Goal: Transaction & Acquisition: Purchase product/service

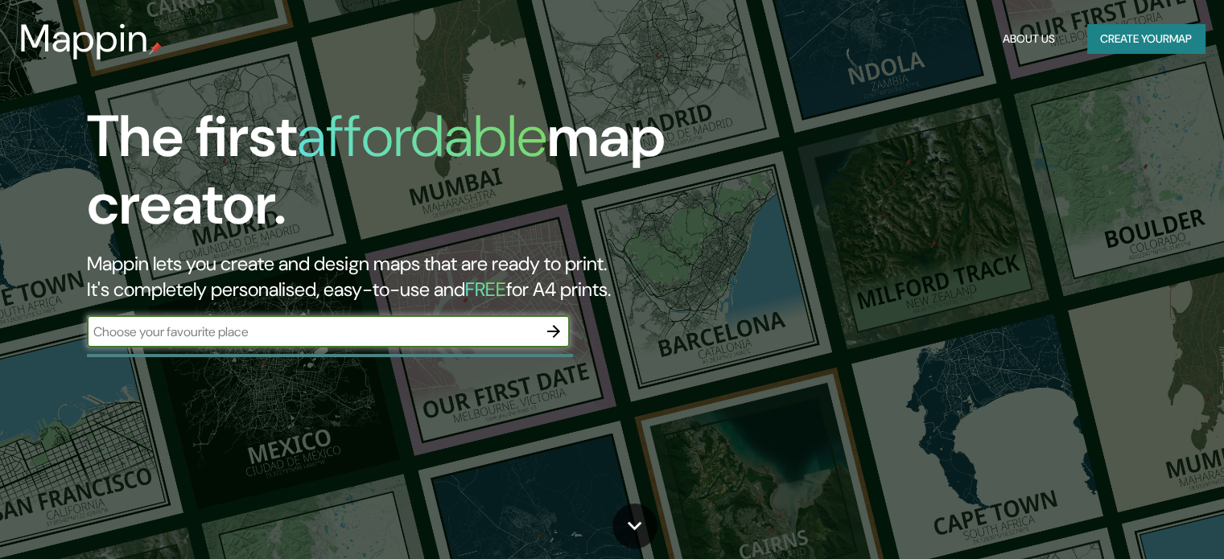
click at [267, 326] on input "text" at bounding box center [312, 332] width 451 height 19
type input "ciudad de [GEOGRAPHIC_DATA]"
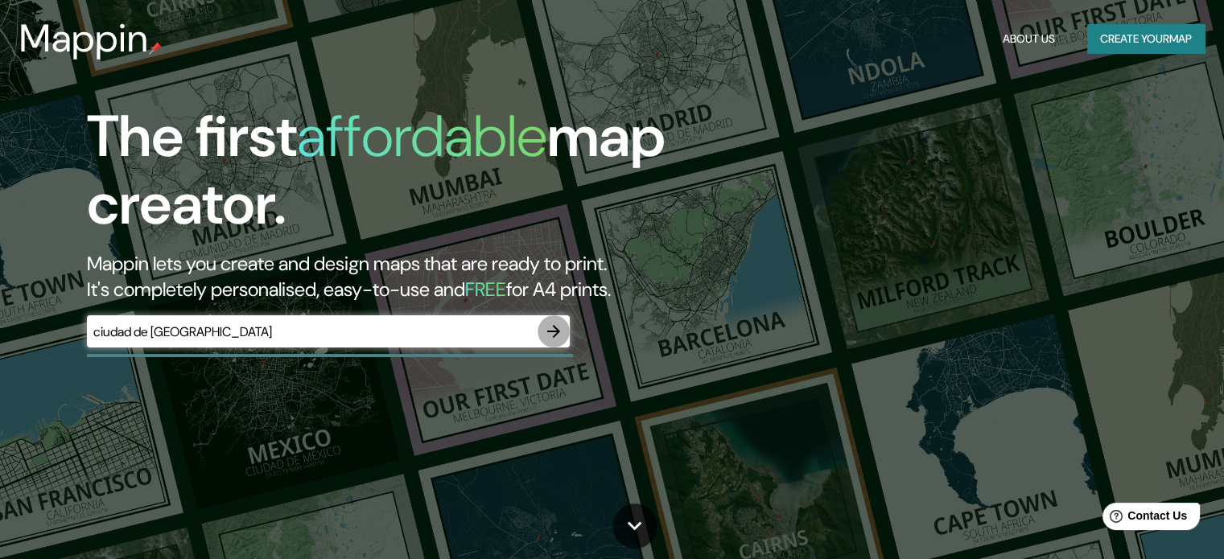
click at [547, 332] on icon "button" at bounding box center [553, 331] width 19 height 19
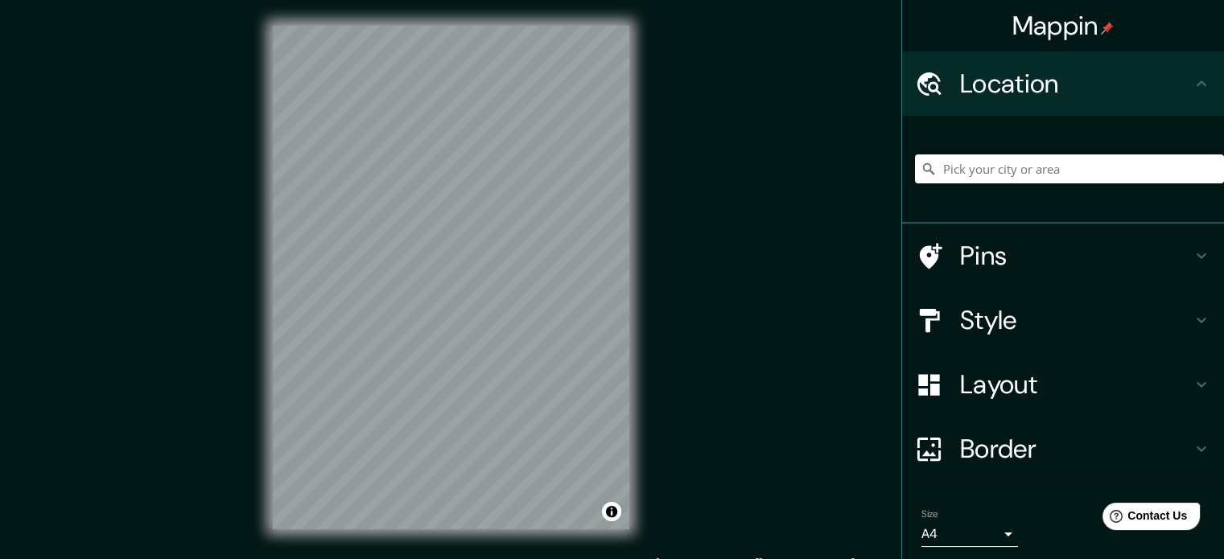
click at [770, 286] on div "Mappin Location Pins Style Layout Border Choose a border. Hint : you can make l…" at bounding box center [612, 290] width 1224 height 581
click at [630, 275] on div "© Mapbox © OpenStreetMap Improve this map" at bounding box center [451, 277] width 408 height 555
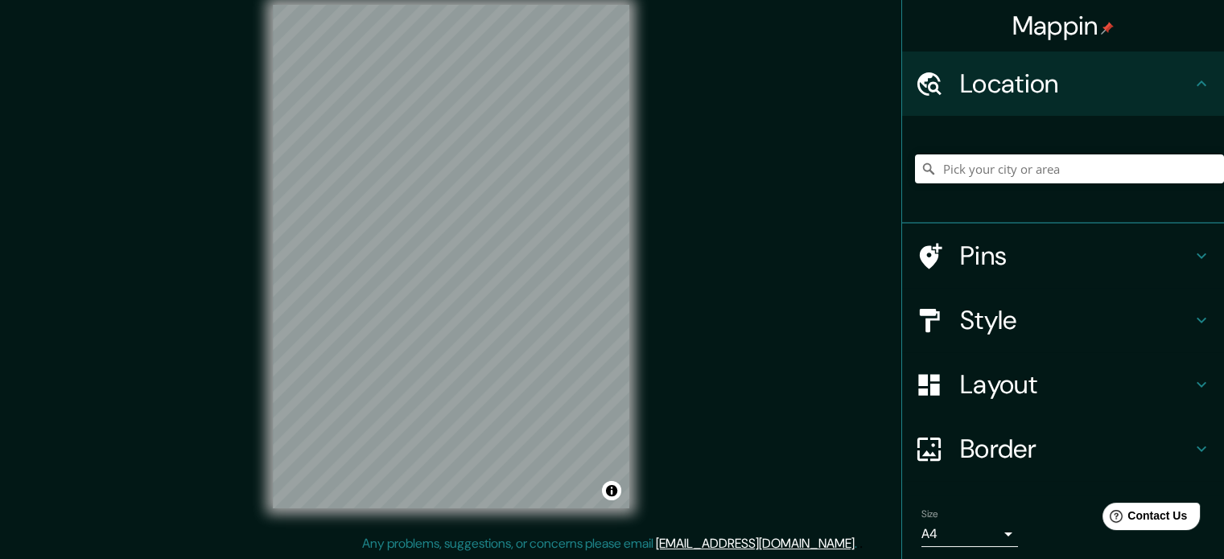
drag, startPoint x: 264, startPoint y: 332, endPoint x: 177, endPoint y: 355, distance: 90.0
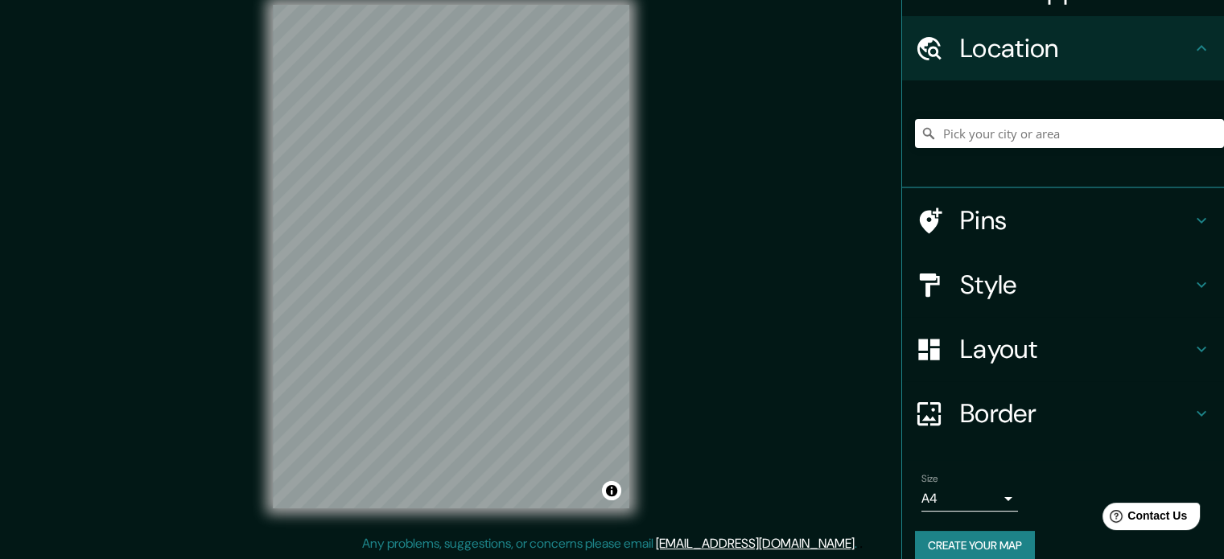
scroll to position [55, 0]
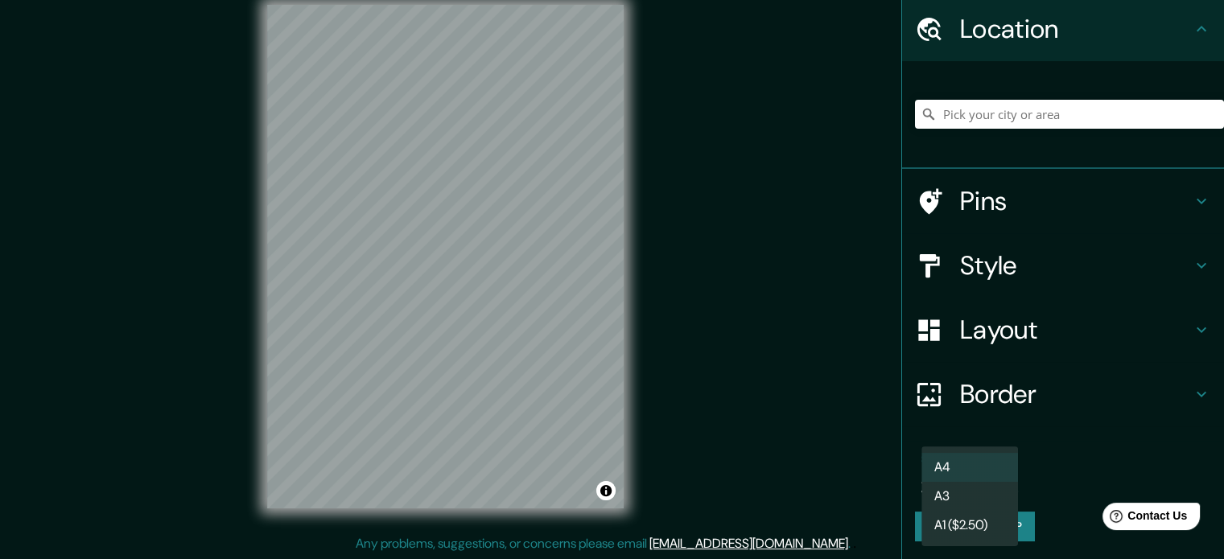
click at [969, 476] on body "Mappin Location Pins Style Layout Border Choose a border. Hint : you can make l…" at bounding box center [612, 258] width 1224 height 559
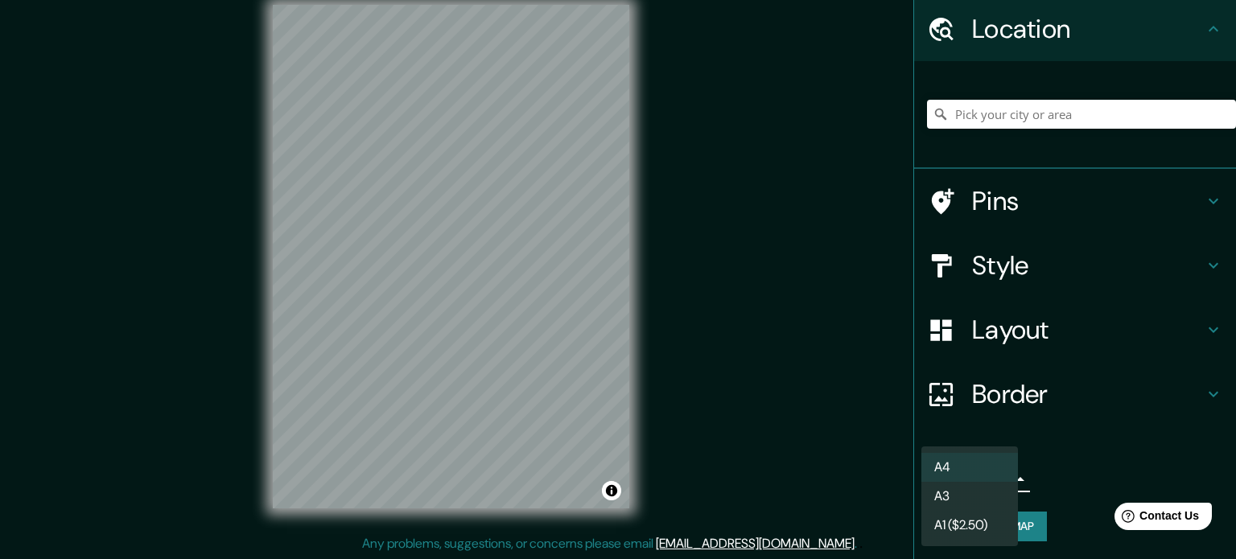
click at [1031, 489] on div at bounding box center [618, 279] width 1236 height 559
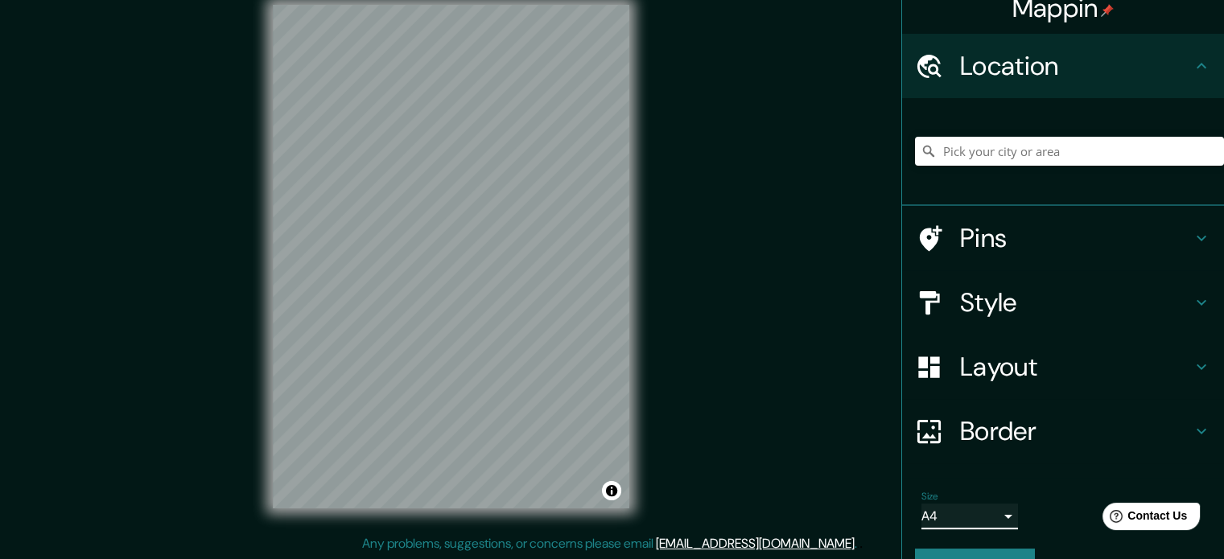
scroll to position [0, 0]
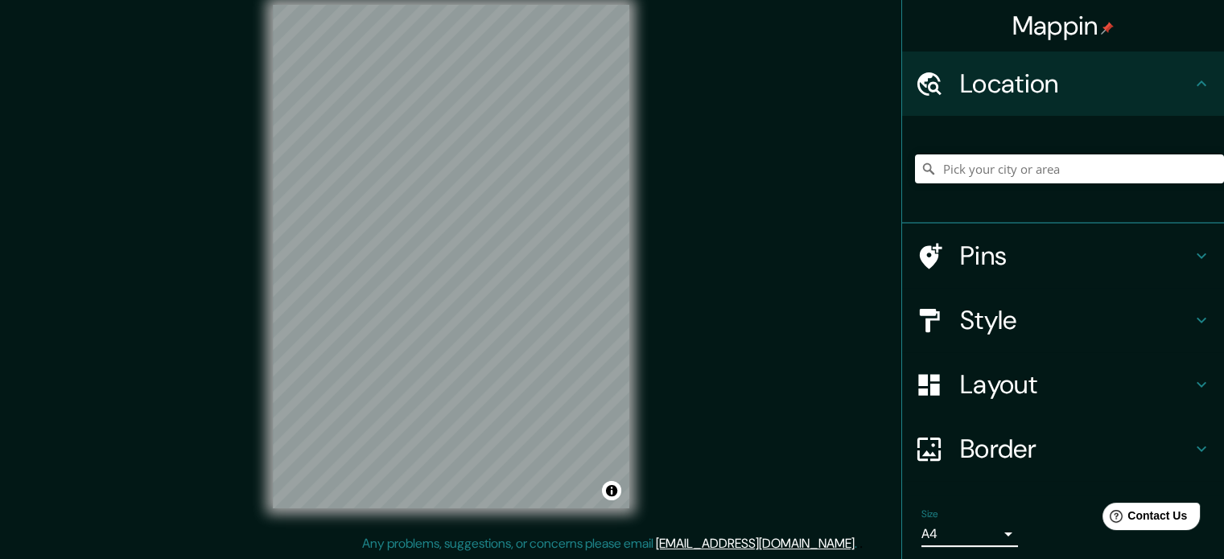
click at [1192, 324] on icon at bounding box center [1201, 320] width 19 height 19
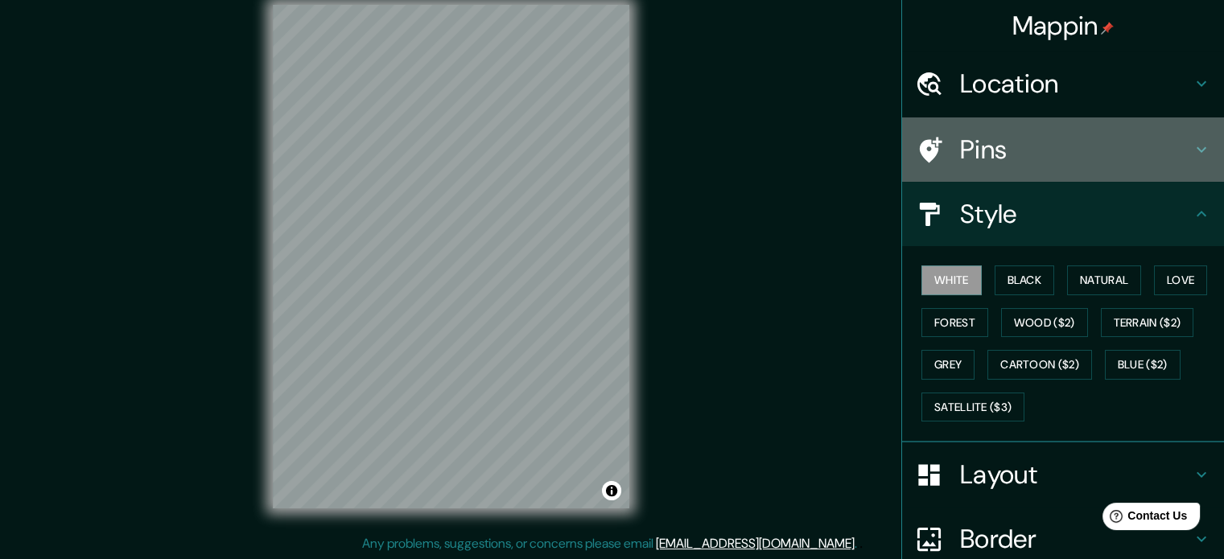
click at [1178, 163] on h4 "Pins" at bounding box center [1076, 150] width 232 height 32
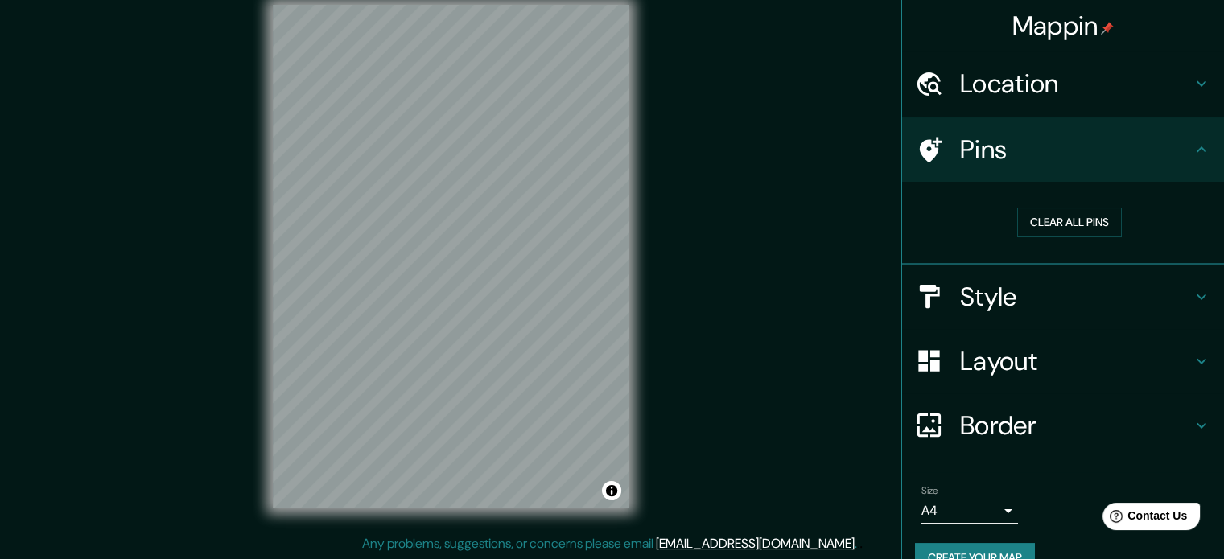
click at [1178, 163] on h4 "Pins" at bounding box center [1076, 150] width 232 height 32
click at [1140, 31] on div "Mappin" at bounding box center [1063, 26] width 322 height 52
click at [1133, 76] on h4 "Location" at bounding box center [1076, 84] width 232 height 32
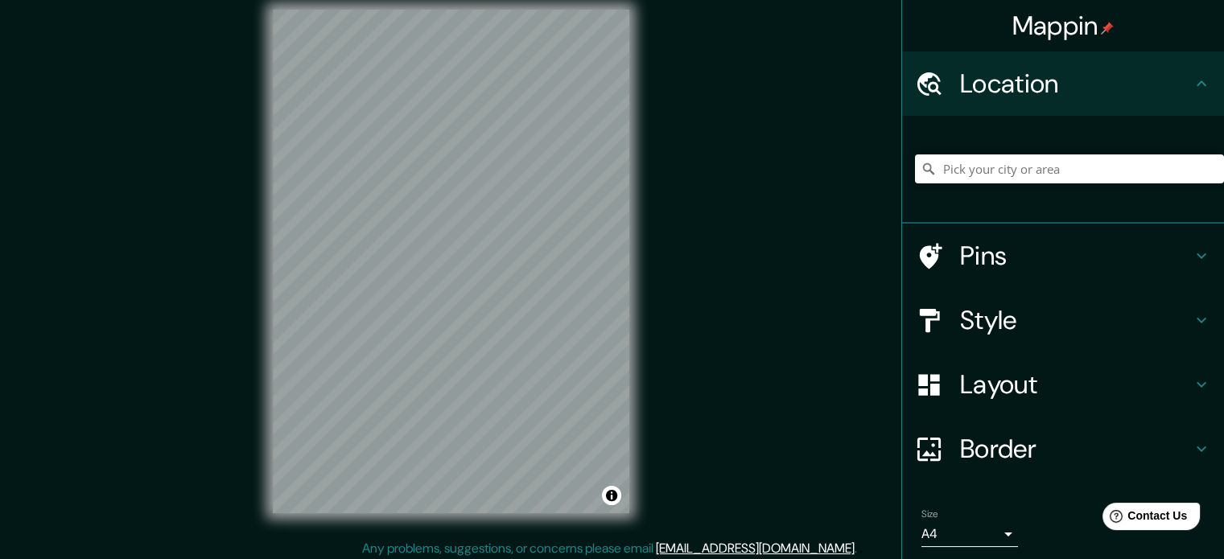
scroll to position [21, 0]
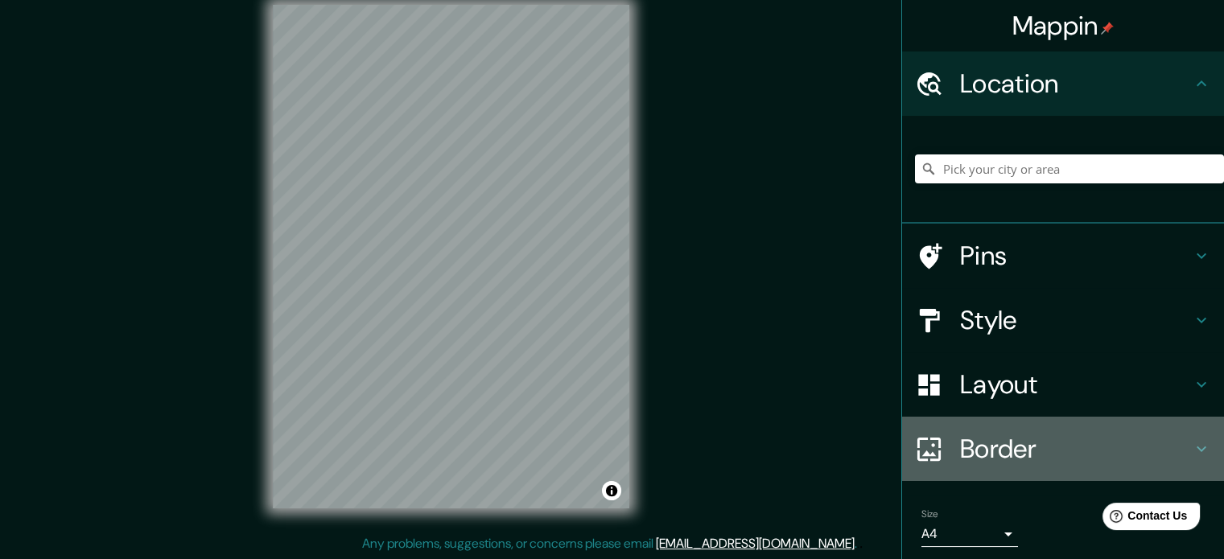
click at [1037, 462] on h4 "Border" at bounding box center [1076, 449] width 232 height 32
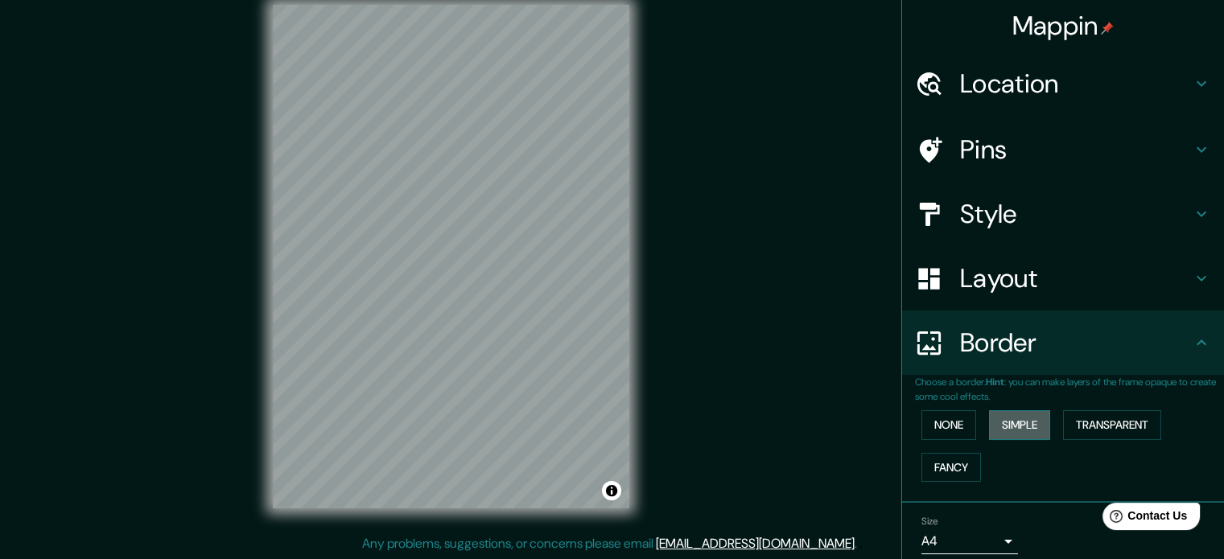
click at [1037, 431] on button "Simple" at bounding box center [1019, 426] width 61 height 30
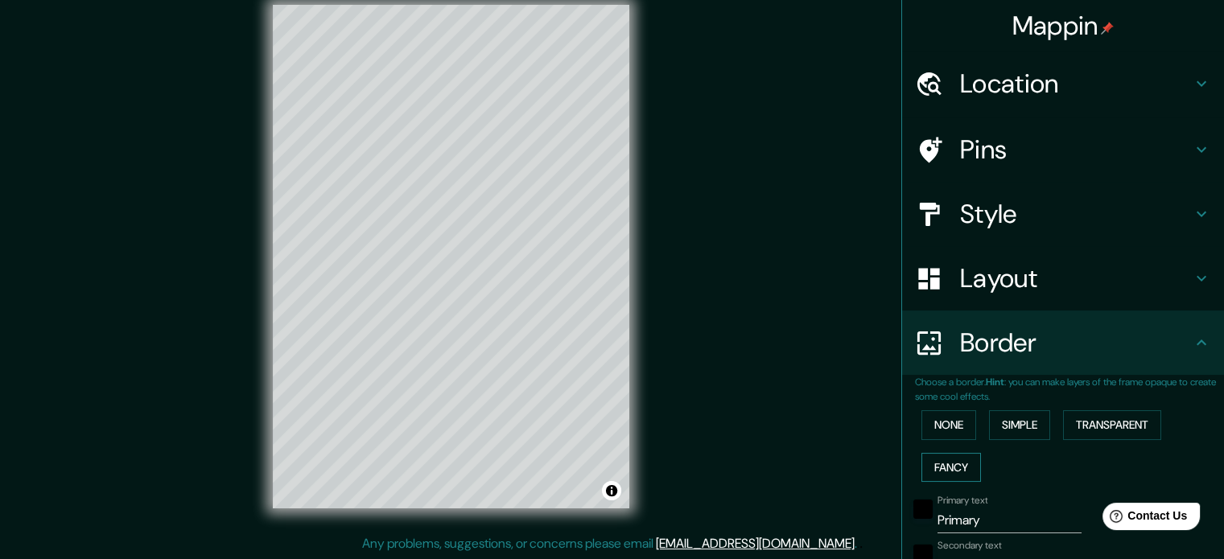
click at [937, 465] on button "Fancy" at bounding box center [952, 468] width 60 height 30
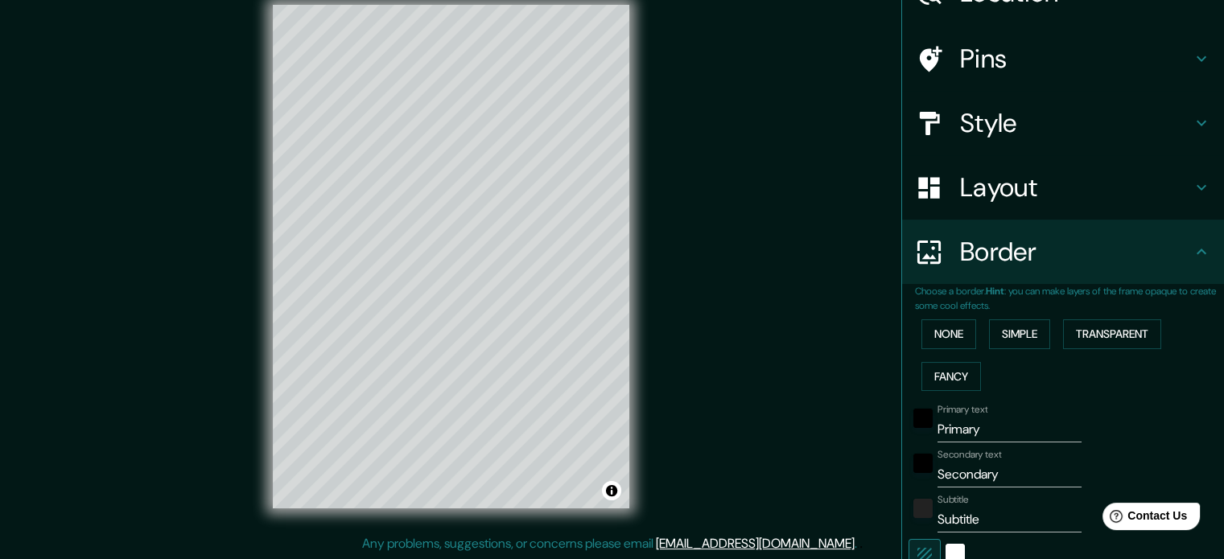
scroll to position [161, 0]
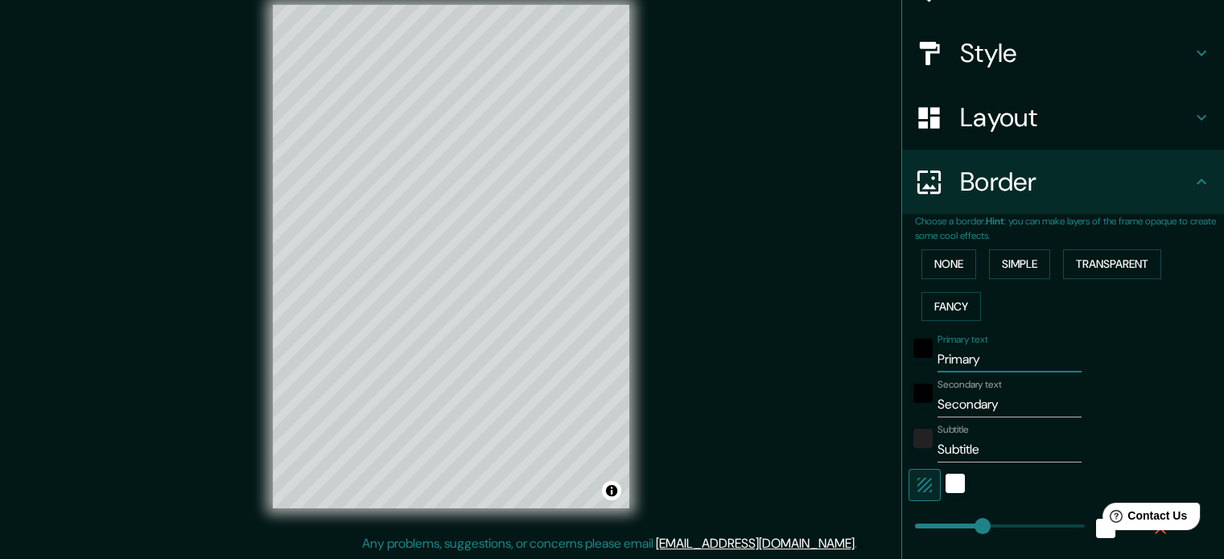
drag, startPoint x: 942, startPoint y: 360, endPoint x: 889, endPoint y: 363, distance: 53.2
click at [902, 363] on div "Mappin Location Pins Style Layout Border Choose a border. Hint : you can make l…" at bounding box center [1063, 279] width 323 height 559
click at [998, 183] on h4 "Border" at bounding box center [1076, 182] width 232 height 32
click at [941, 276] on button "None" at bounding box center [949, 265] width 55 height 30
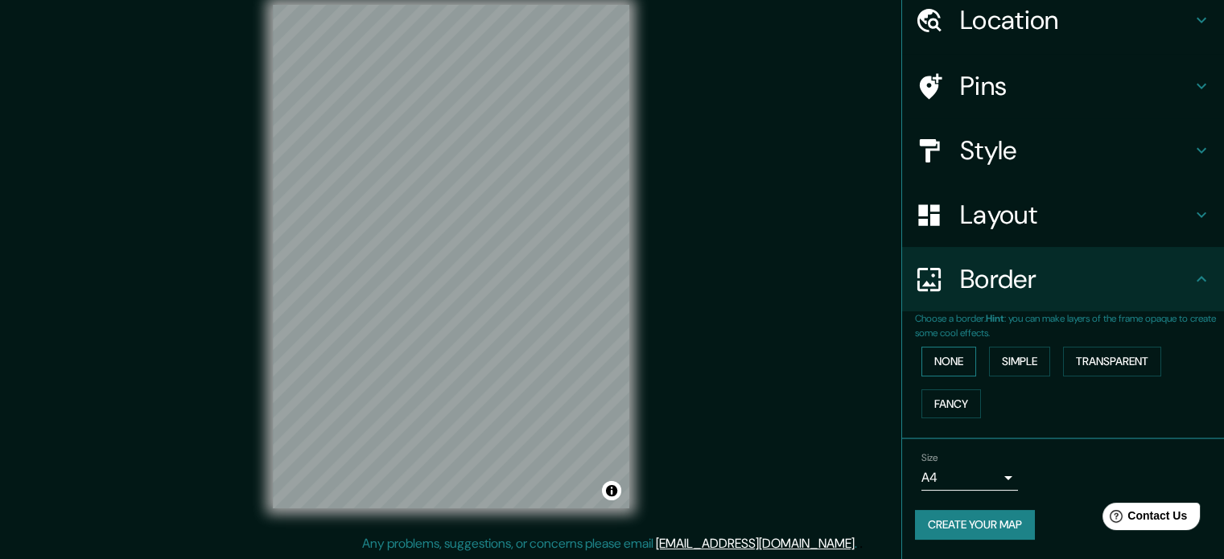
scroll to position [61, 0]
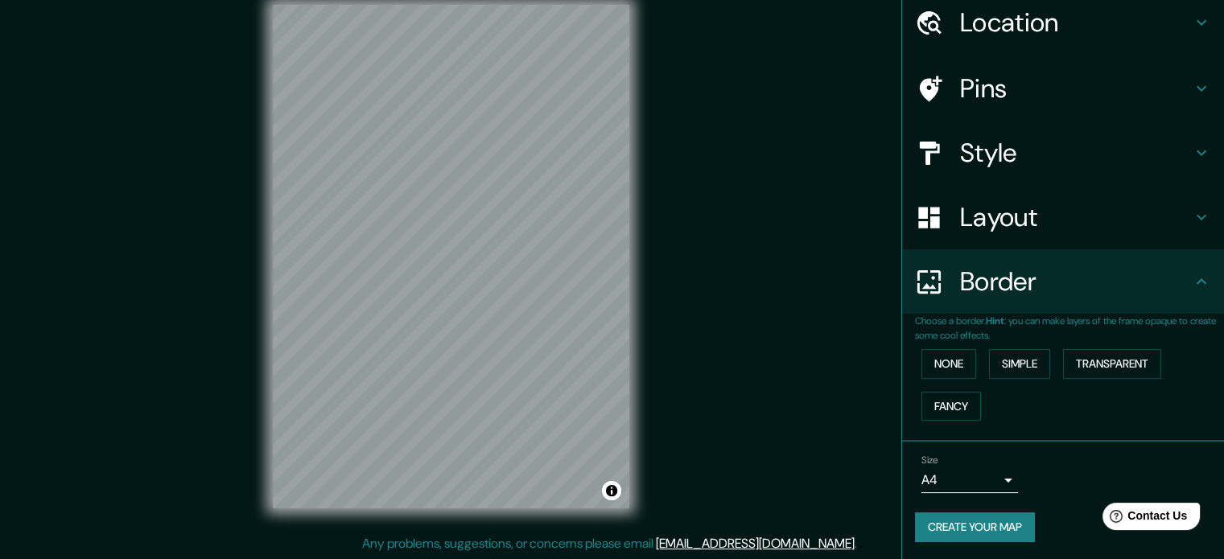
click at [231, 369] on div "Mappin Location Pins Style Layout Border Choose a border. Hint : you can make l…" at bounding box center [612, 269] width 1224 height 581
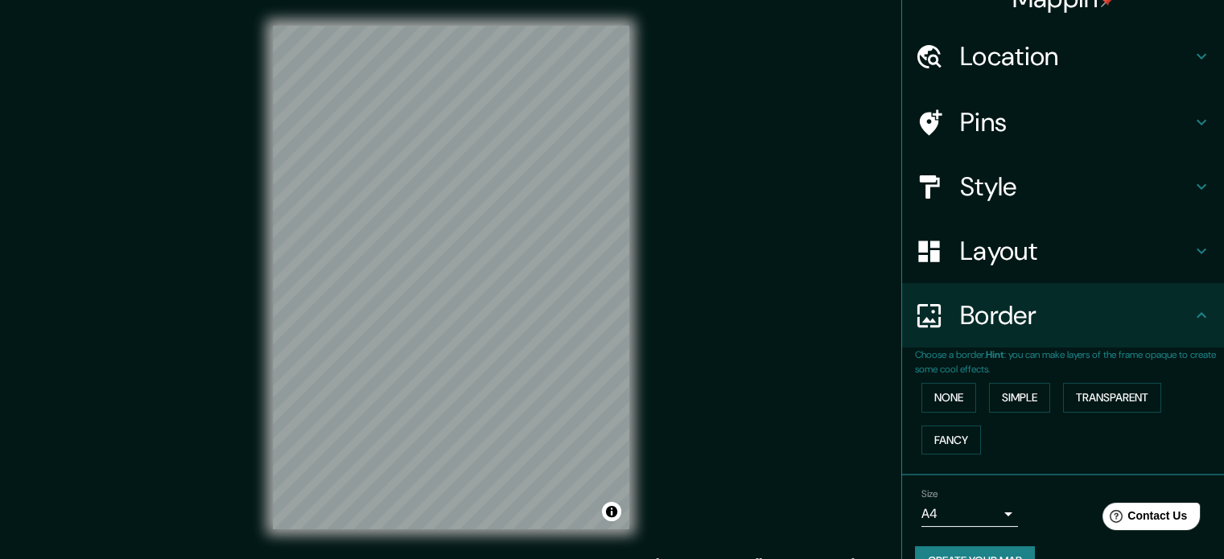
scroll to position [0, 0]
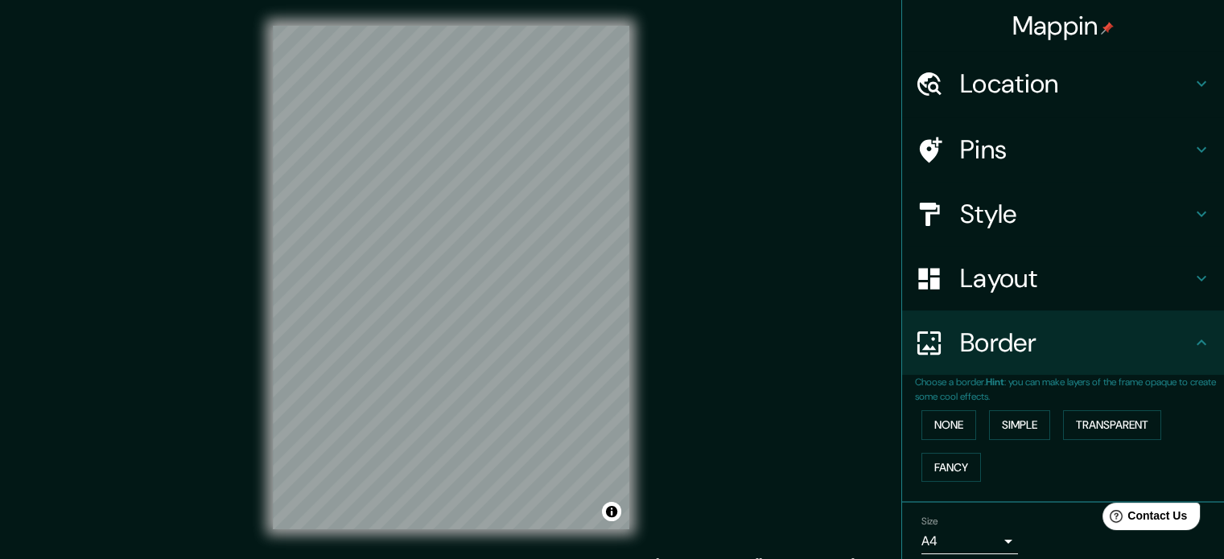
click at [995, 108] on div "Location" at bounding box center [1063, 84] width 322 height 64
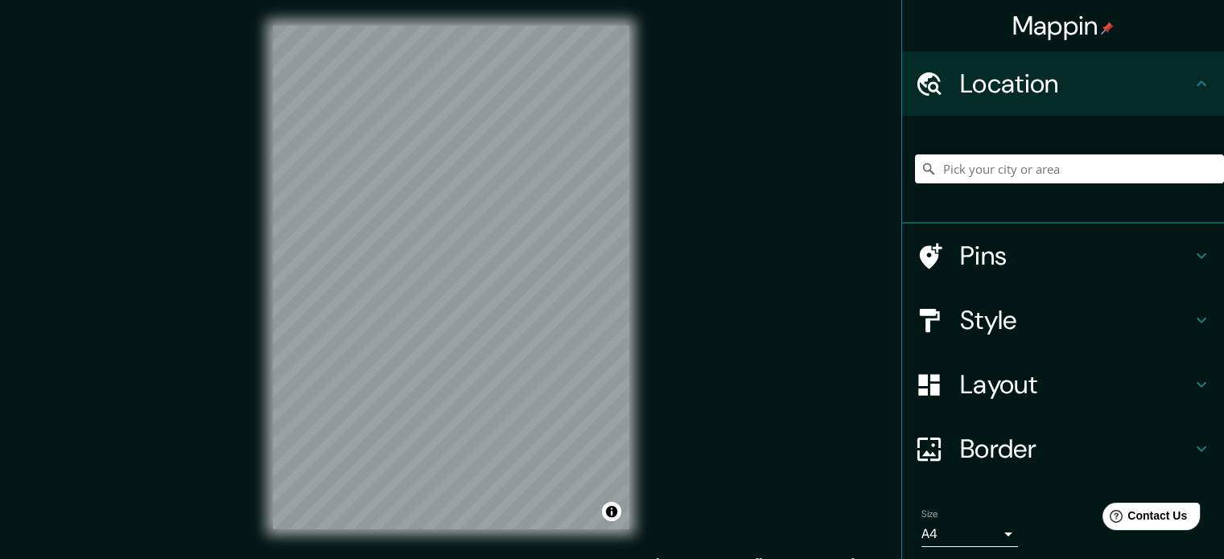
click at [1009, 190] on div at bounding box center [1069, 169] width 309 height 81
click at [1005, 171] on input "Pick your city or area" at bounding box center [1069, 169] width 309 height 29
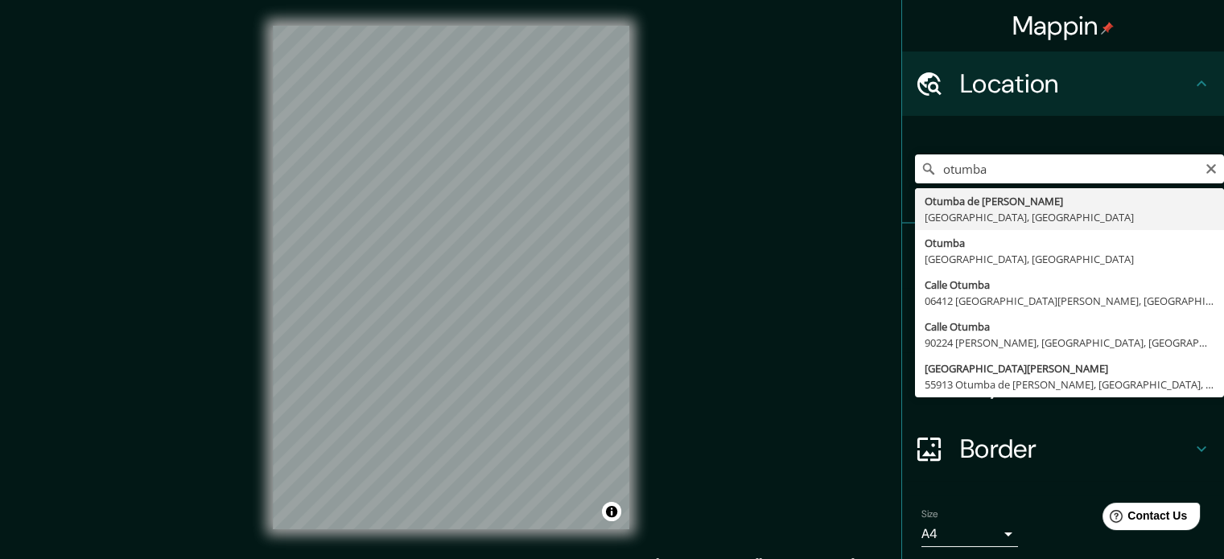
type input "[PERSON_NAME], [GEOGRAPHIC_DATA], [GEOGRAPHIC_DATA]"
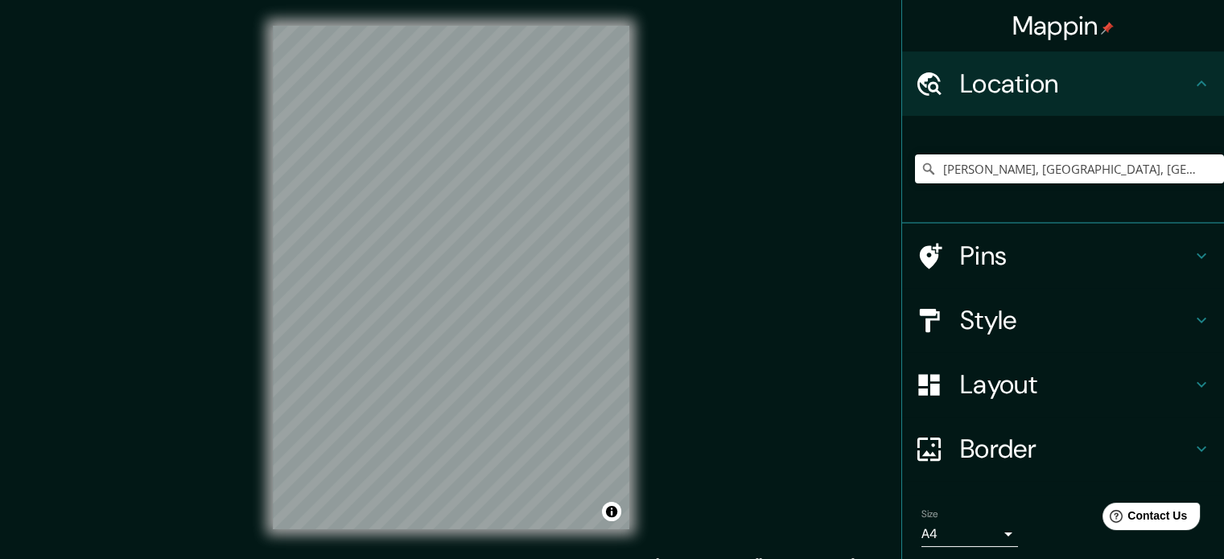
click at [1005, 534] on body "Mappin Location [GEOGRAPHIC_DATA] de [PERSON_NAME], [GEOGRAPHIC_DATA], [GEOGRAP…" at bounding box center [612, 279] width 1224 height 559
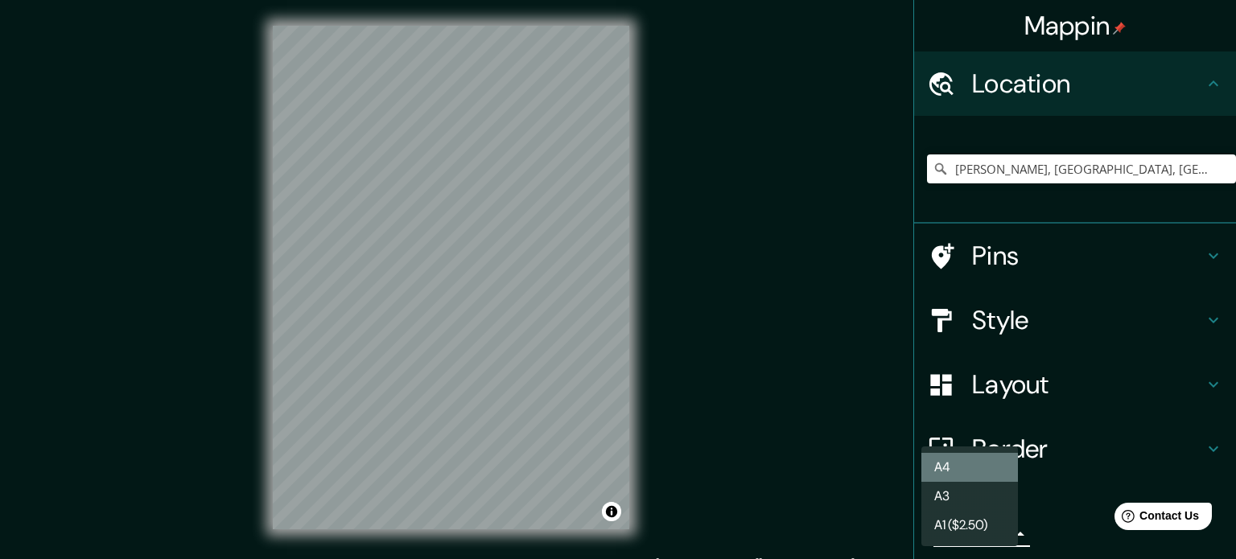
click at [975, 466] on li "A4" at bounding box center [970, 467] width 97 height 29
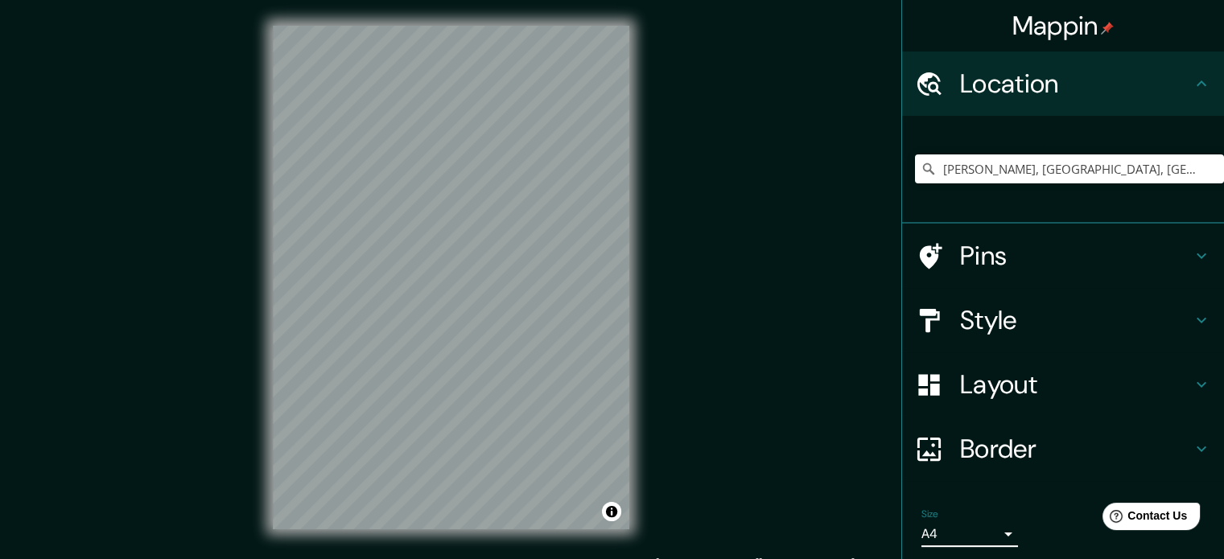
click at [976, 526] on body "Mappin Location [GEOGRAPHIC_DATA] de [PERSON_NAME], [GEOGRAPHIC_DATA], [GEOGRAP…" at bounding box center [612, 279] width 1224 height 559
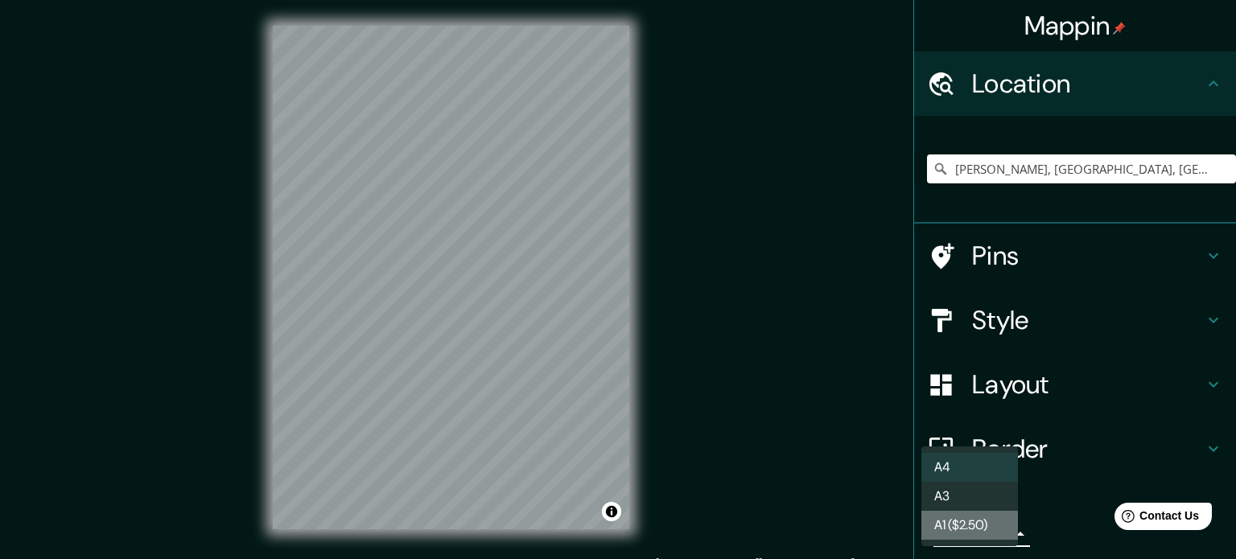
click at [972, 520] on li "A1 ($2.50)" at bounding box center [970, 525] width 97 height 29
type input "a3"
click at [979, 531] on body "Mappin Location [GEOGRAPHIC_DATA] de [PERSON_NAME], [GEOGRAPHIC_DATA], [GEOGRAP…" at bounding box center [618, 279] width 1236 height 559
click at [1016, 314] on div at bounding box center [618, 279] width 1236 height 559
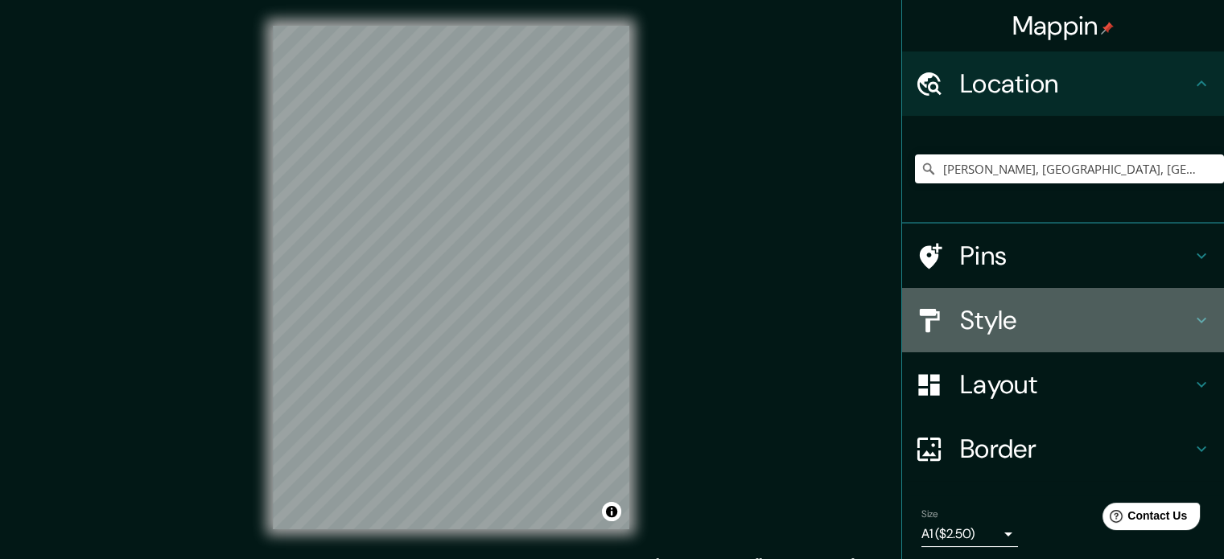
click at [1024, 319] on h4 "Style" at bounding box center [1076, 320] width 232 height 32
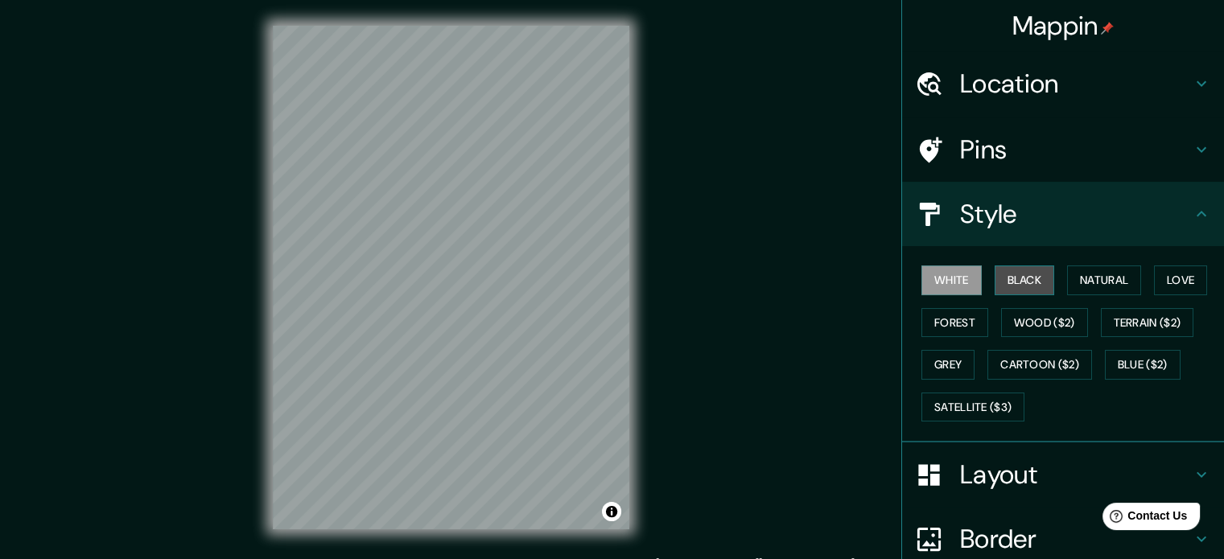
click at [1012, 274] on button "Black" at bounding box center [1025, 281] width 60 height 30
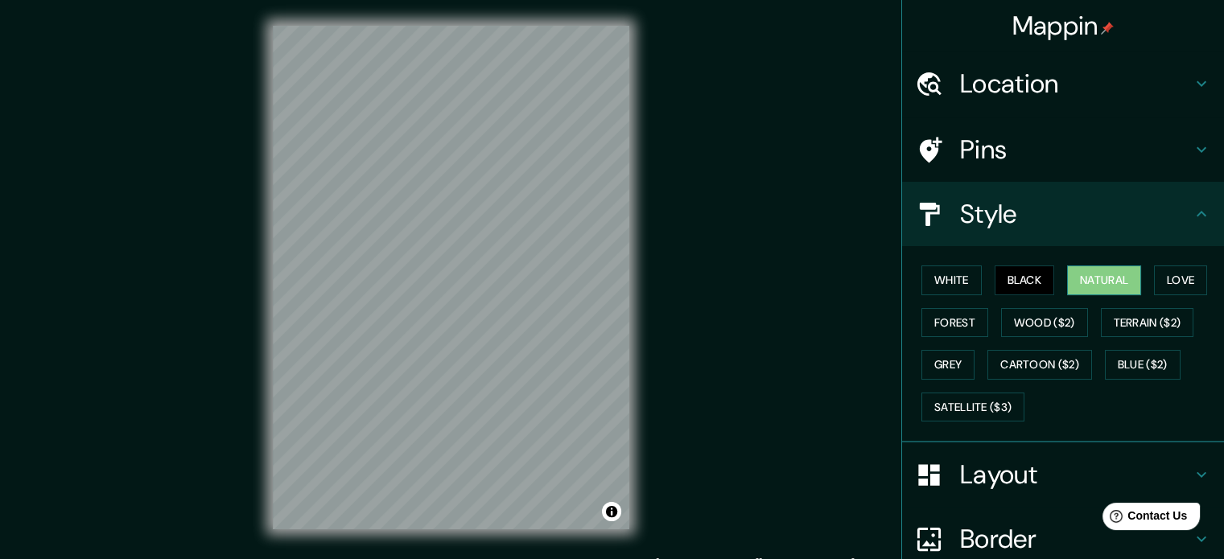
click at [1097, 266] on button "Natural" at bounding box center [1104, 281] width 74 height 30
click at [1179, 283] on button "Love" at bounding box center [1180, 281] width 53 height 30
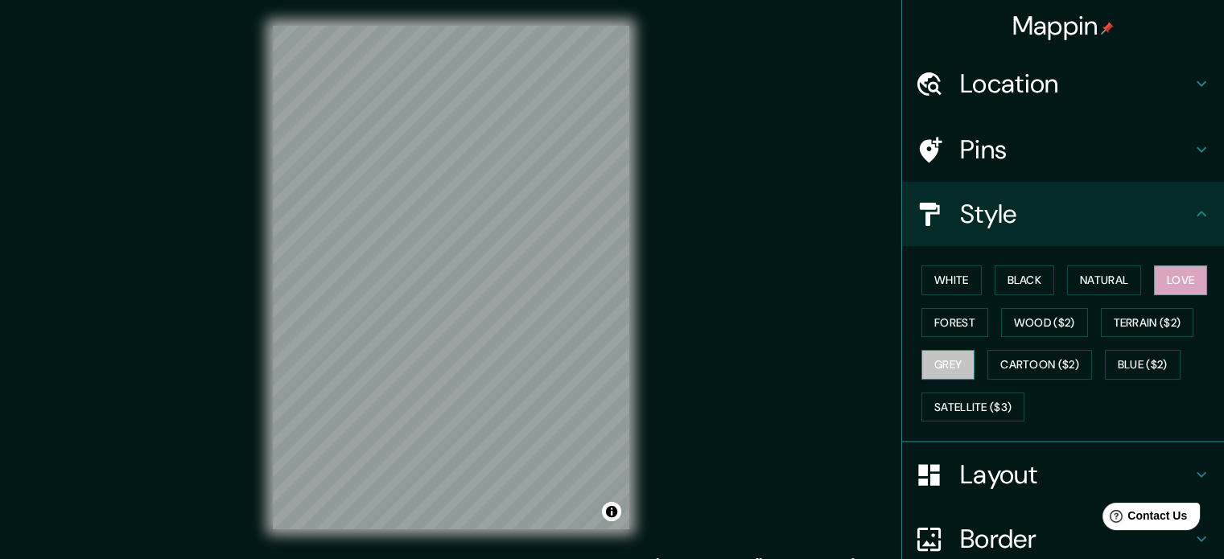
click at [944, 366] on button "Grey" at bounding box center [948, 365] width 53 height 30
click at [951, 286] on button "White" at bounding box center [952, 281] width 60 height 30
